Goal: Transaction & Acquisition: Purchase product/service

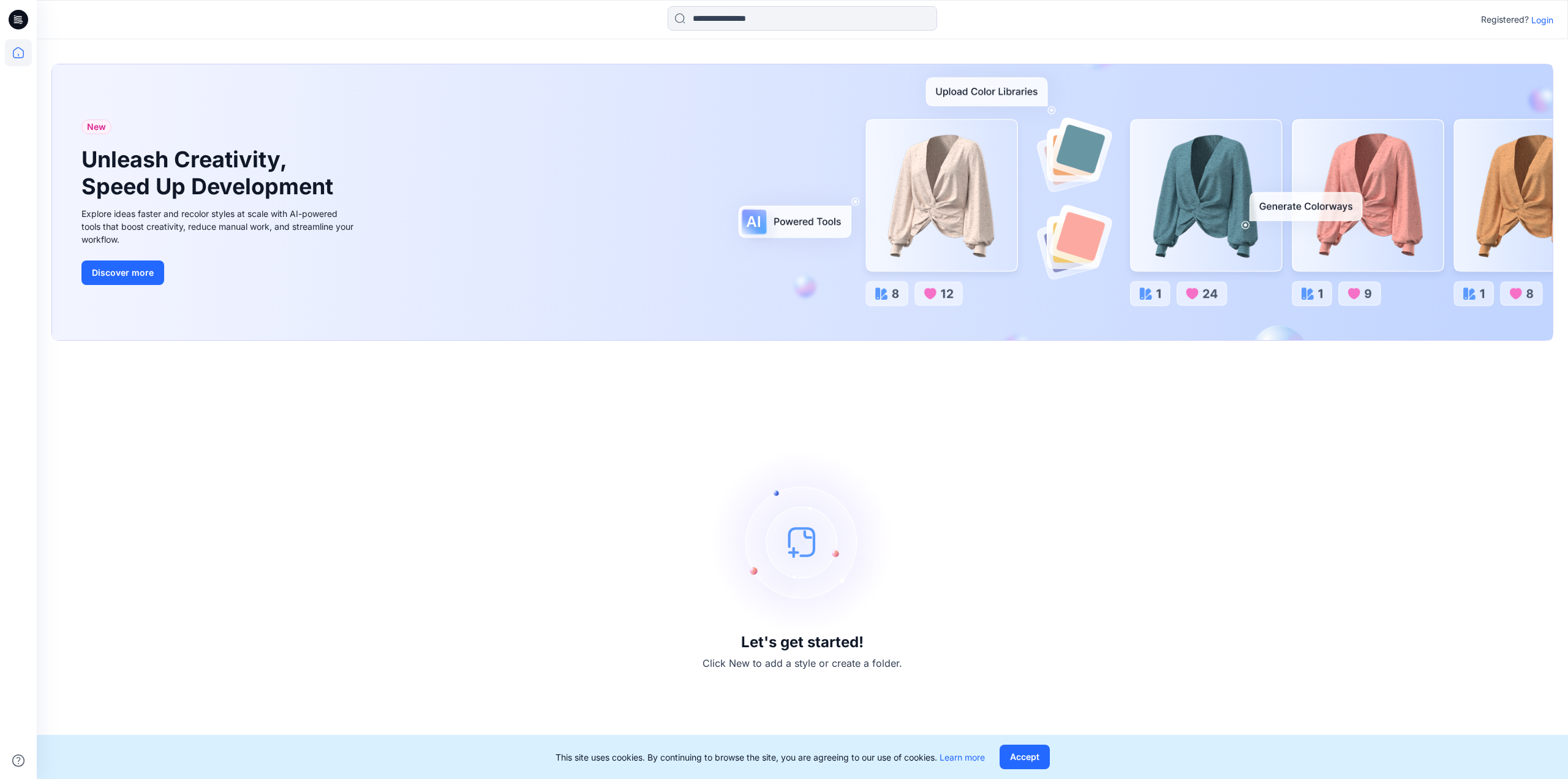
click at [1548, 20] on p "Login" at bounding box center [1543, 20] width 22 height 13
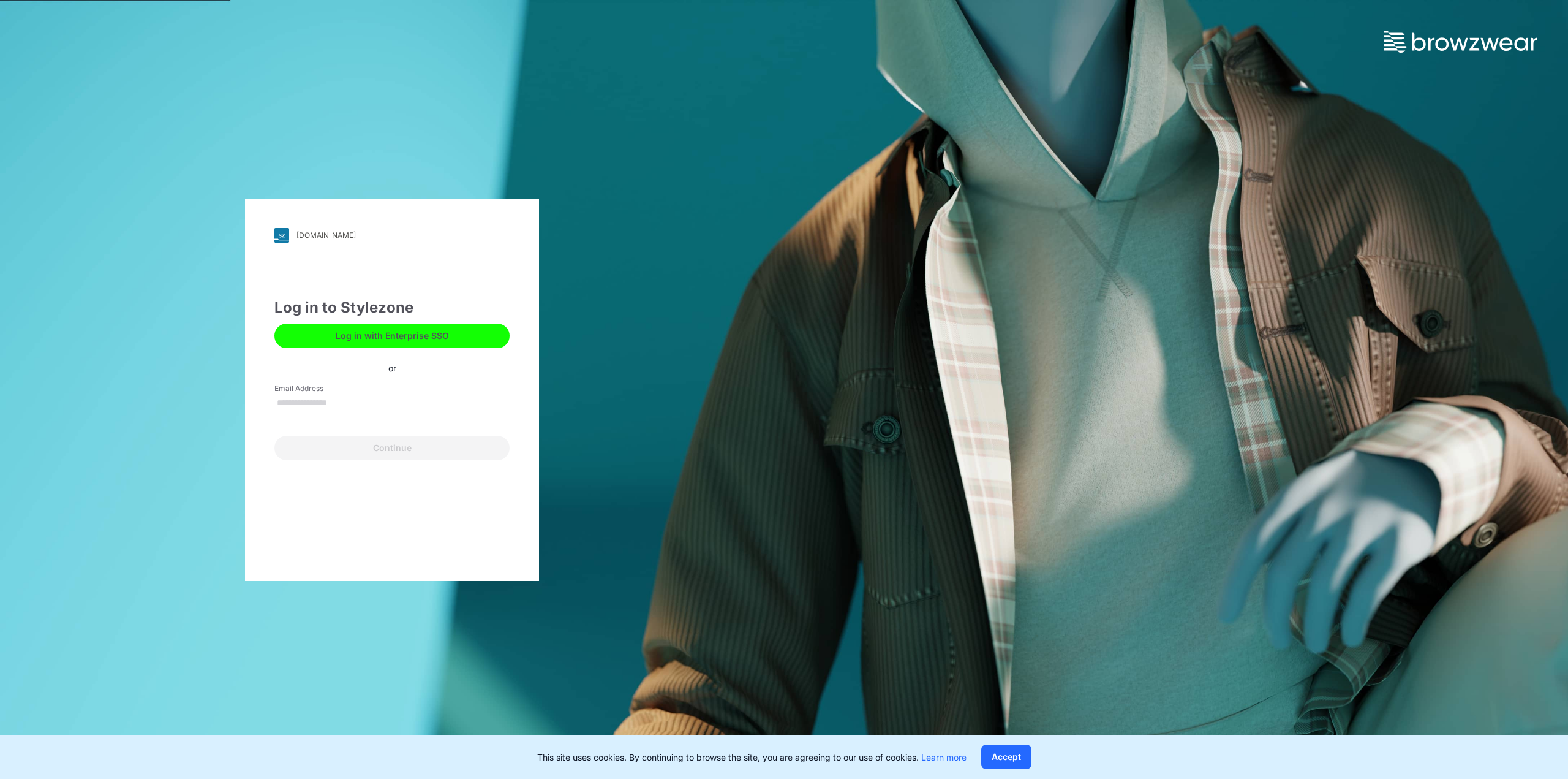
click at [312, 408] on input "Email Address" at bounding box center [392, 404] width 235 height 19
type input "**********"
click at [358, 444] on button "Continue" at bounding box center [392, 448] width 235 height 25
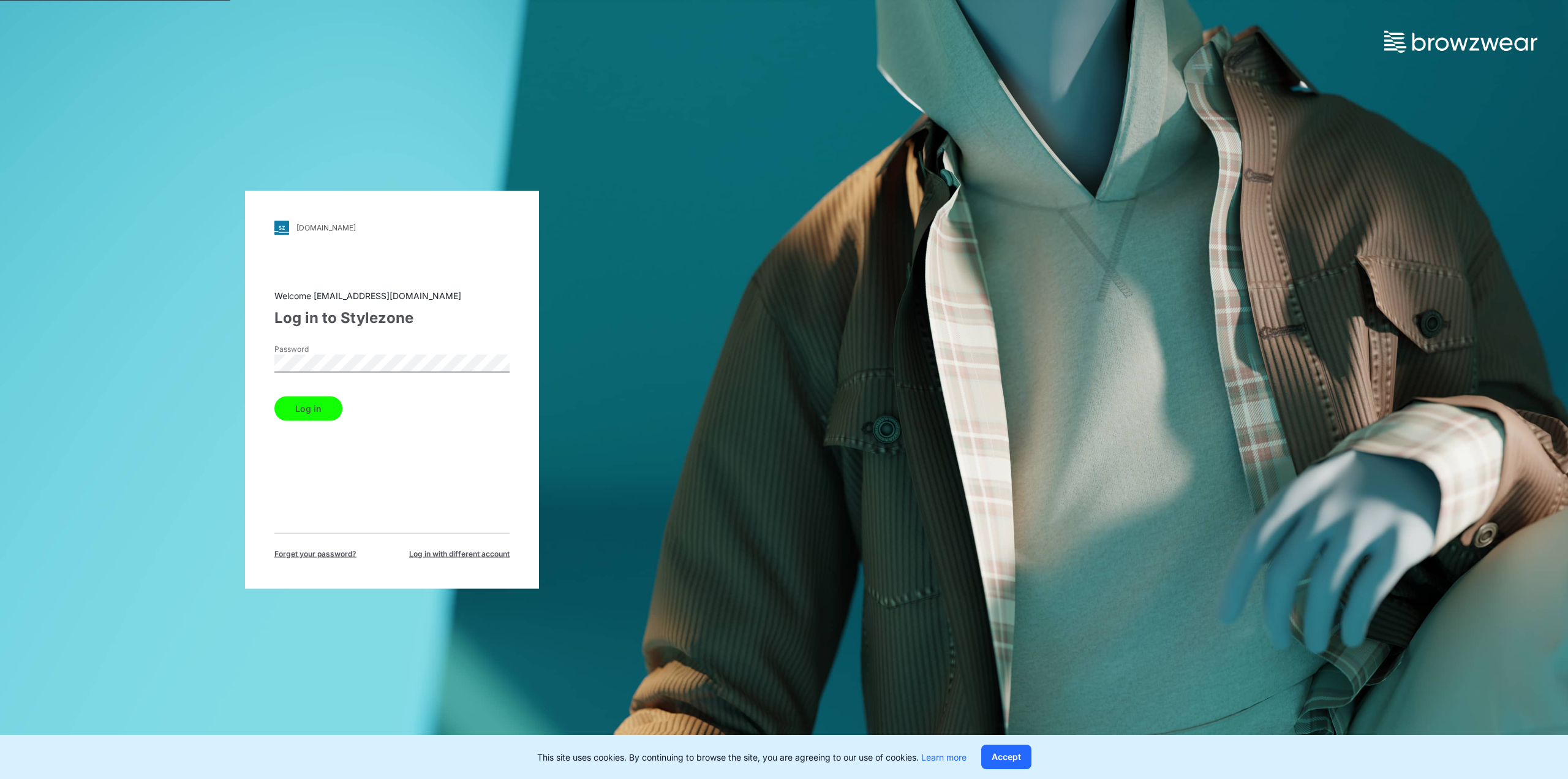
click at [324, 412] on button "Log in" at bounding box center [308, 408] width 68 height 25
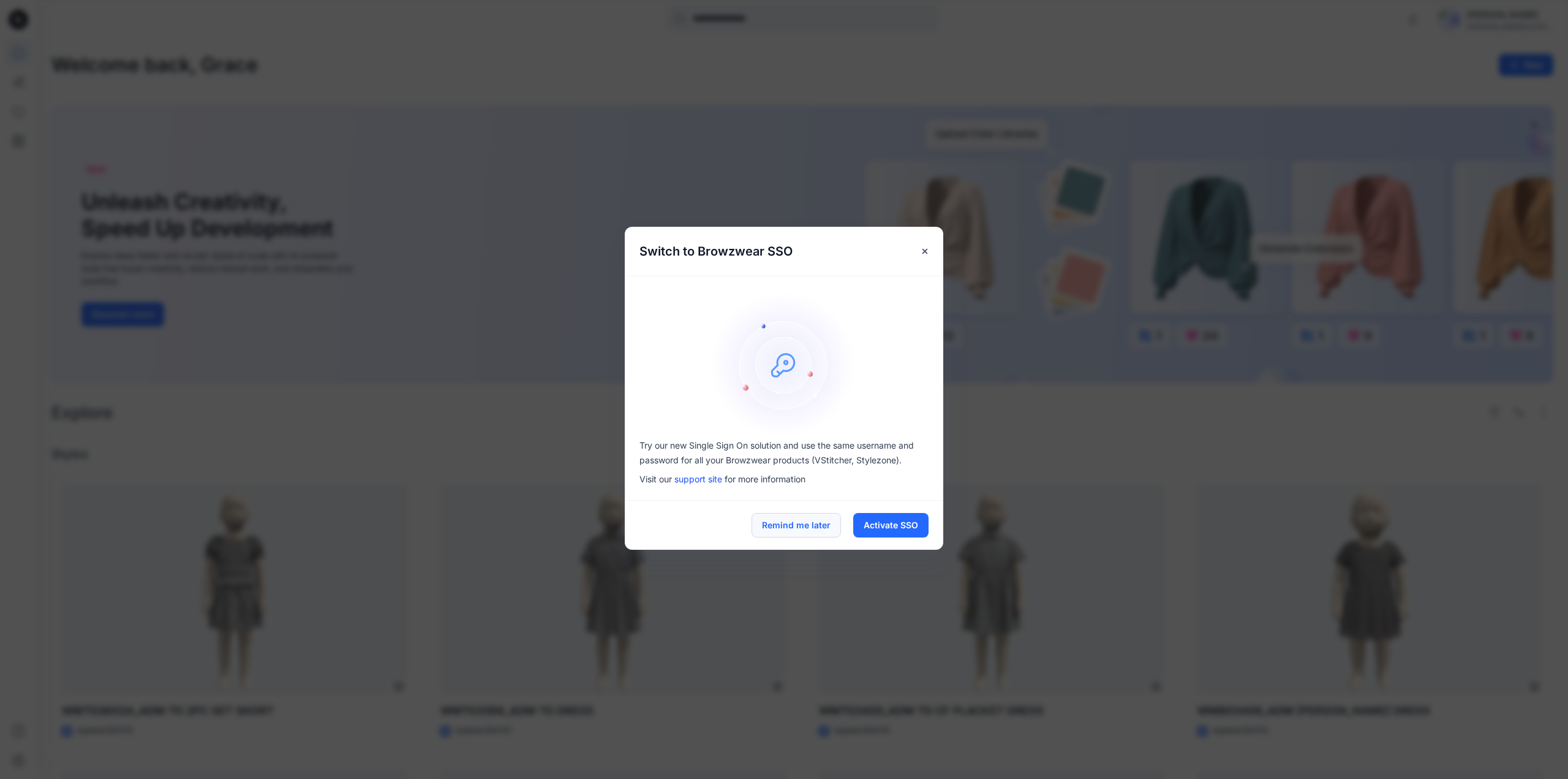
click at [803, 522] on button "Remind me later" at bounding box center [796, 525] width 89 height 25
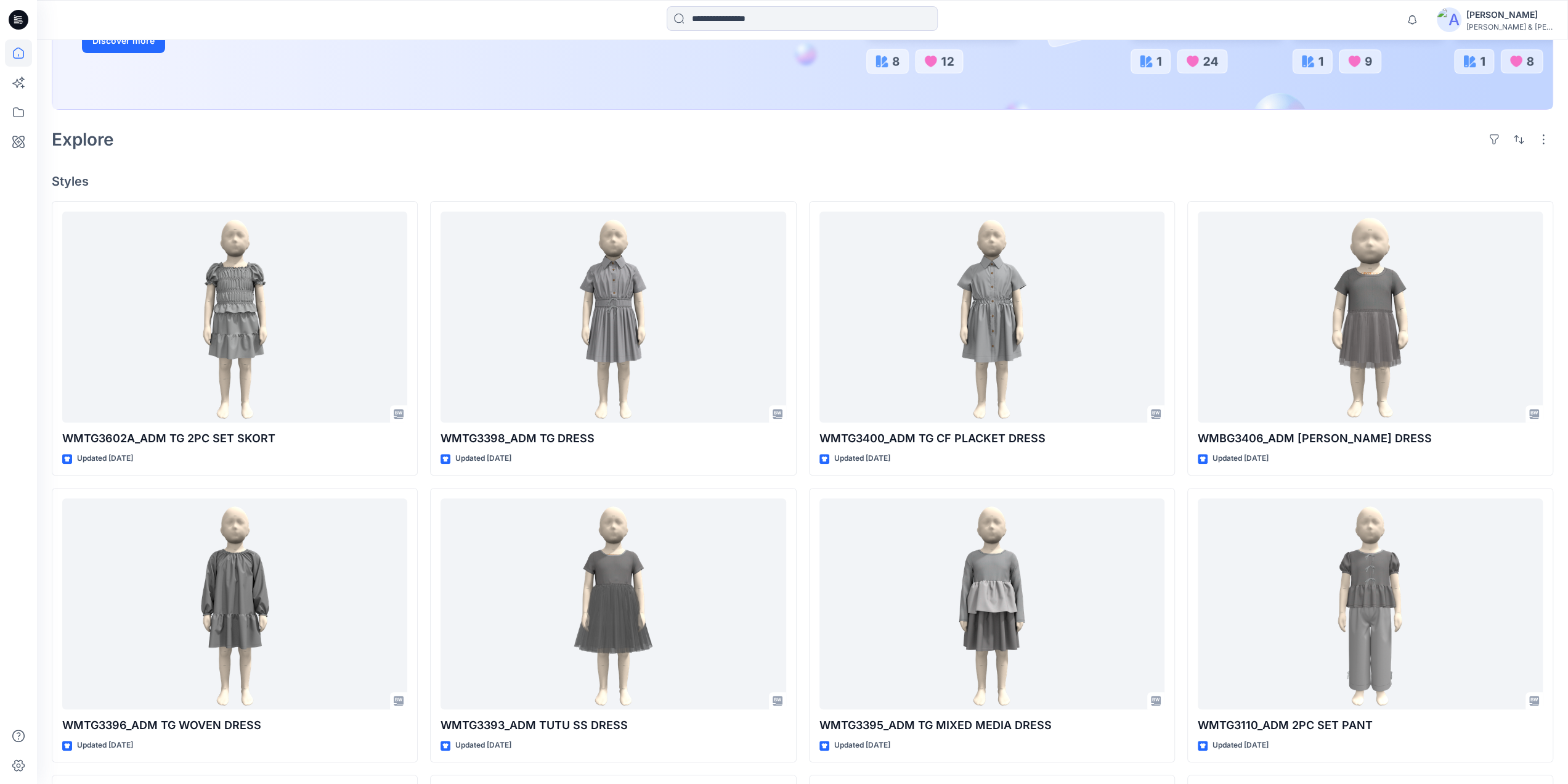
scroll to position [237, 0]
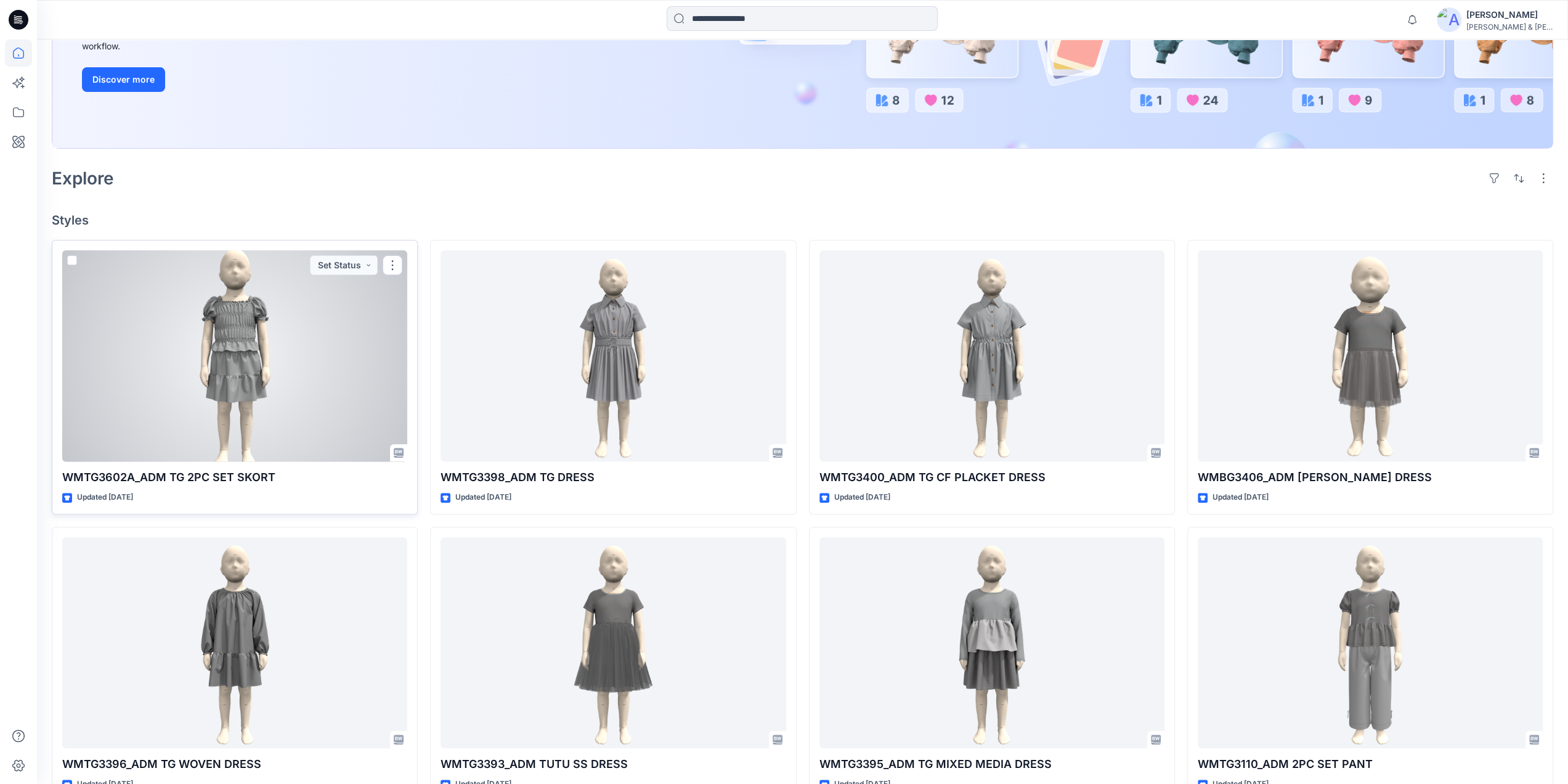
click at [214, 359] on div at bounding box center [235, 356] width 345 height 211
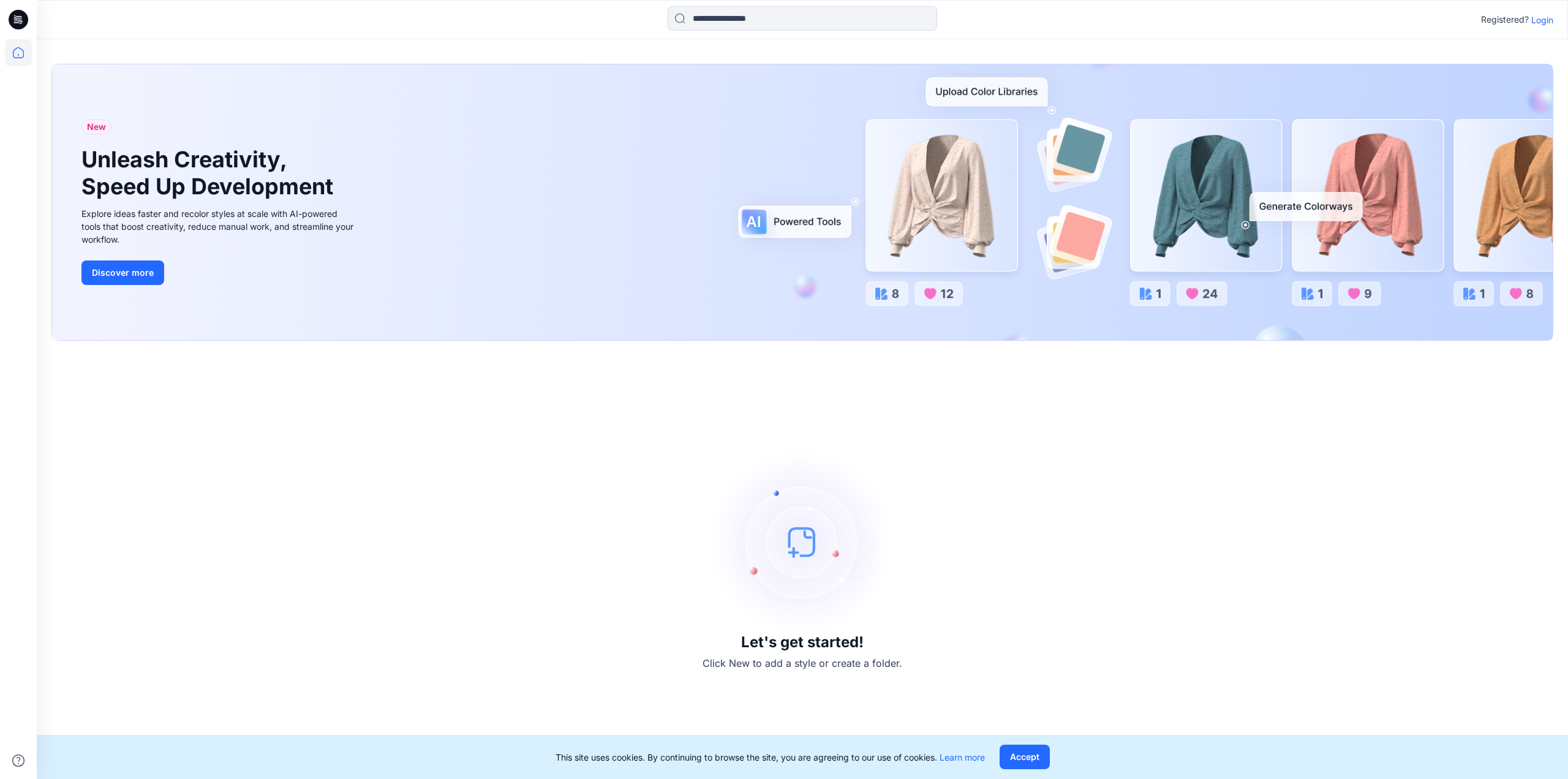
click at [1545, 20] on p "Login" at bounding box center [1543, 20] width 22 height 13
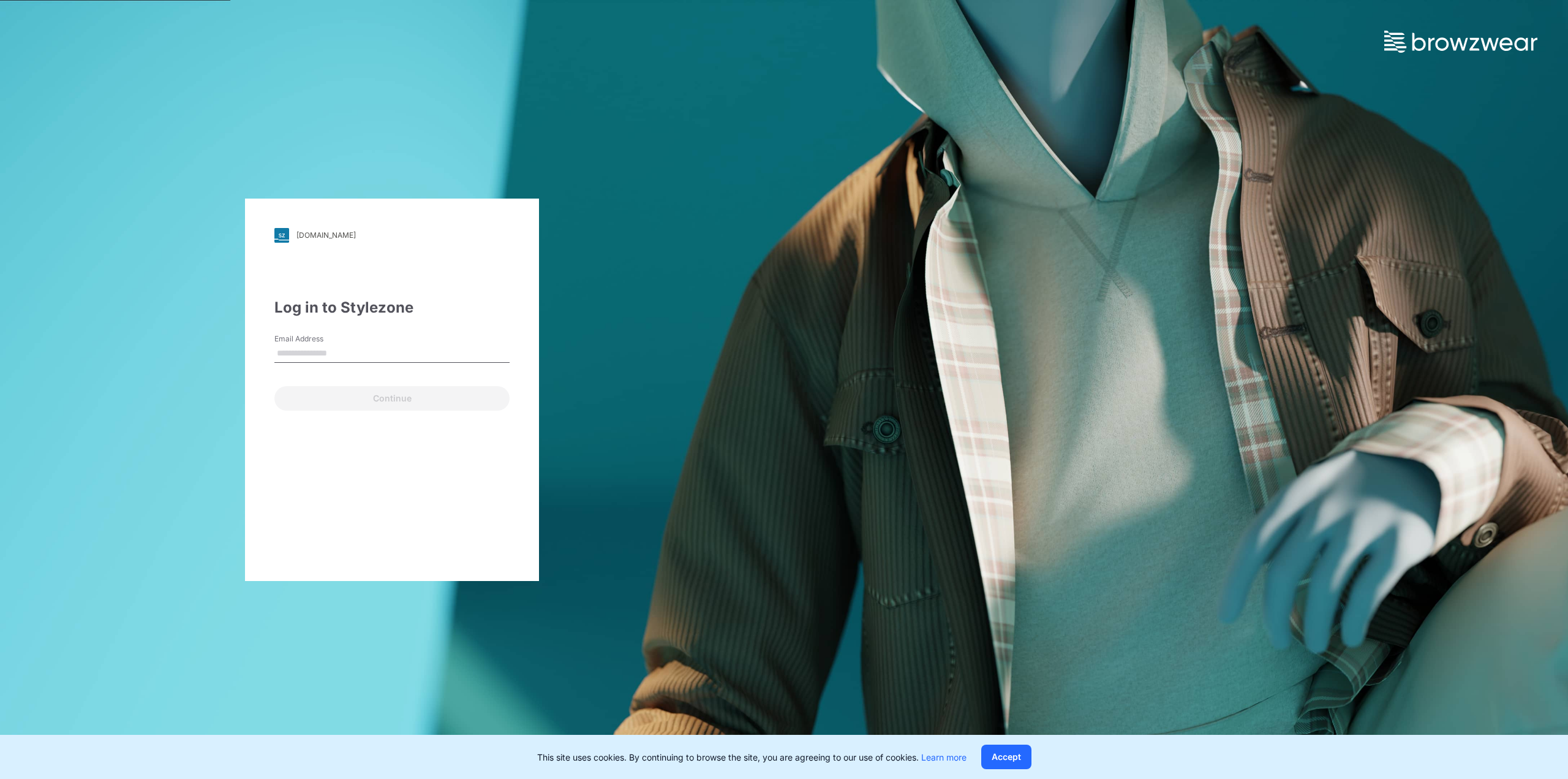
type input "**********"
click at [343, 403] on button "Continue" at bounding box center [392, 398] width 235 height 25
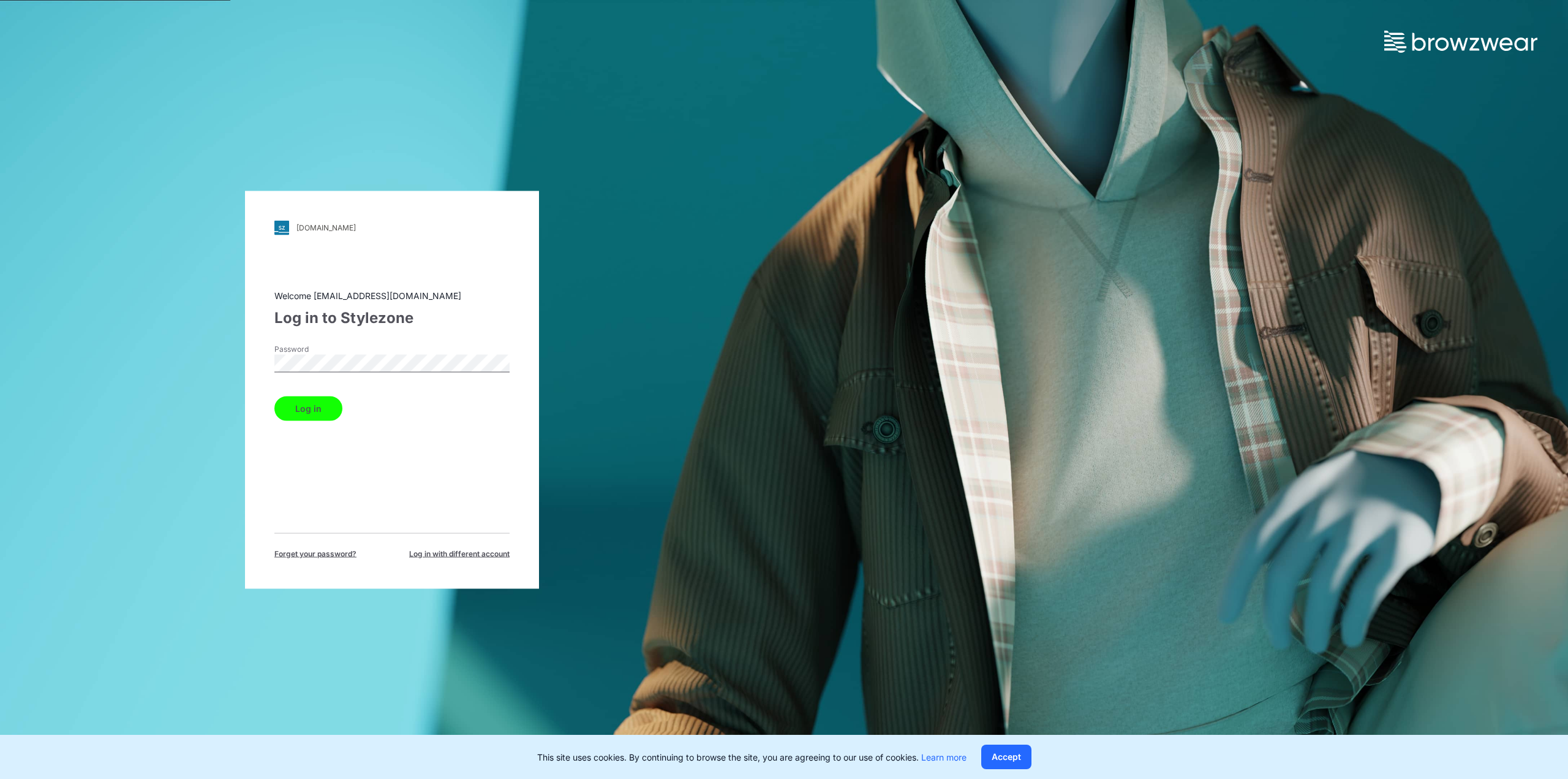
click at [308, 402] on button "Log in" at bounding box center [308, 408] width 68 height 25
